Goal: Task Accomplishment & Management: Use online tool/utility

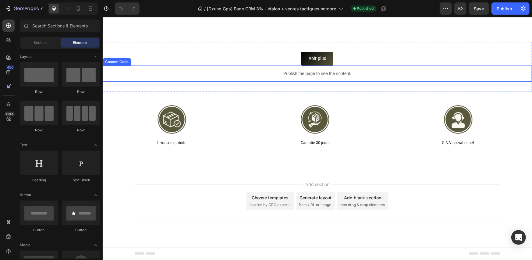
scroll to position [1478, 0]
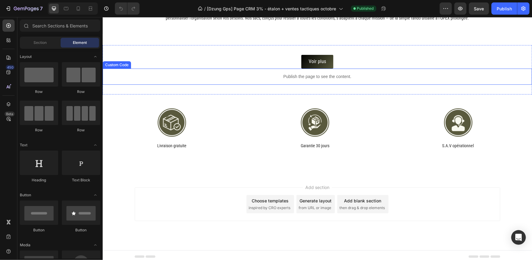
click at [331, 73] on p "Publish the page to see the content." at bounding box center [316, 76] width 429 height 6
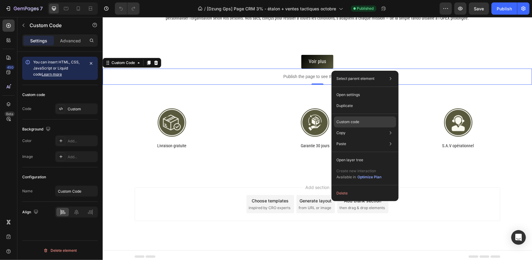
click at [349, 119] on p "Custom code" at bounding box center [347, 121] width 23 height 5
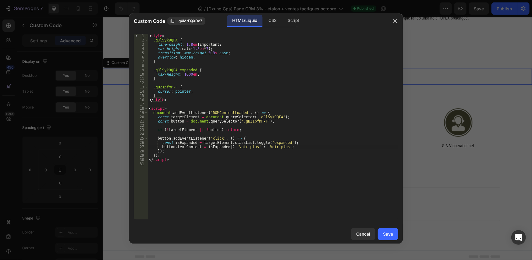
click at [232, 147] on div "< style > .gJlSyk9QFA { line-height : 1.8 em !important ; max-height : calc( 1.…" at bounding box center [273, 131] width 250 height 194
drag, startPoint x: 232, startPoint y: 147, endPoint x: 249, endPoint y: 147, distance: 16.5
click at [249, 147] on div "< style > .gJlSyk9QFA { line-height : 1.8 em !important ; max-height : calc( 1.…" at bounding box center [273, 131] width 250 height 194
paste textarea "moin"
drag, startPoint x: 252, startPoint y: 147, endPoint x: 259, endPoint y: 147, distance: 7.3
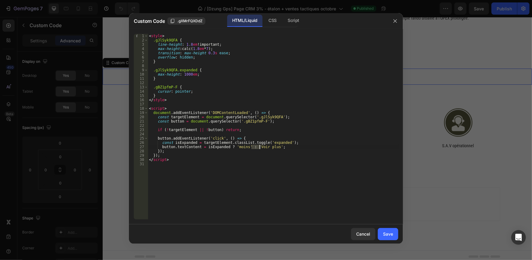
click at [259, 147] on div "< style > .gJlSyk9QFA { line-height : 1.8 em !important ; max-height : calc( 1.…" at bounding box center [273, 131] width 250 height 194
click at [231, 147] on div "< style > .gJlSyk9QFA { line-height : 1.8 em !important ; max-height : calc( 1.…" at bounding box center [273, 131] width 250 height 194
paste textarea "Voir"
type textarea "button.textContent = isExpanded ? 'Voir moins' : 'Voir plus';"
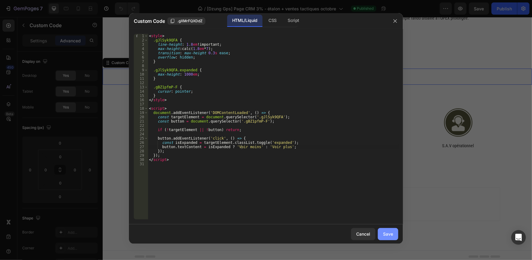
drag, startPoint x: 383, startPoint y: 230, endPoint x: 293, endPoint y: 126, distance: 137.4
click at [383, 230] on button "Save" at bounding box center [388, 234] width 20 height 12
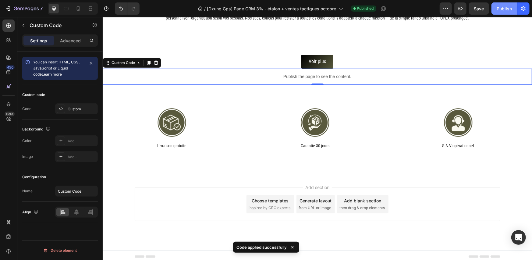
click at [501, 9] on div "Publish" at bounding box center [504, 8] width 15 height 6
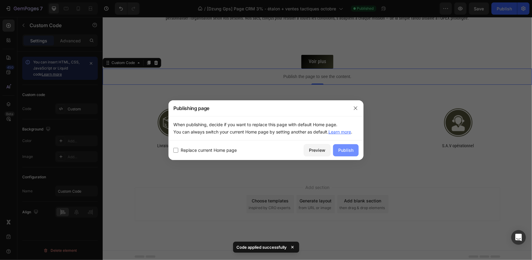
click at [354, 147] on button "Publish" at bounding box center [346, 150] width 26 height 12
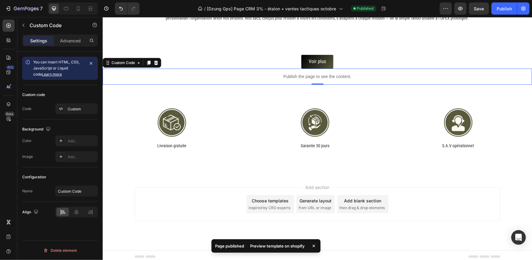
click at [286, 244] on div "Preview template on shopify" at bounding box center [278, 246] width 62 height 9
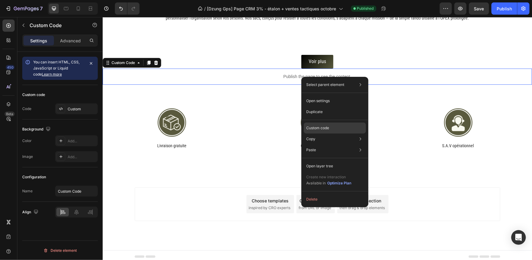
click at [316, 128] on p "Custom code" at bounding box center [317, 127] width 23 height 5
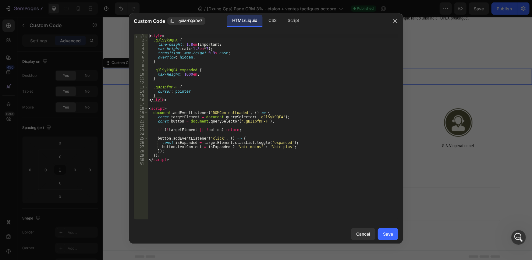
scroll to position [0, 0]
